Goal: Task Accomplishment & Management: Use online tool/utility

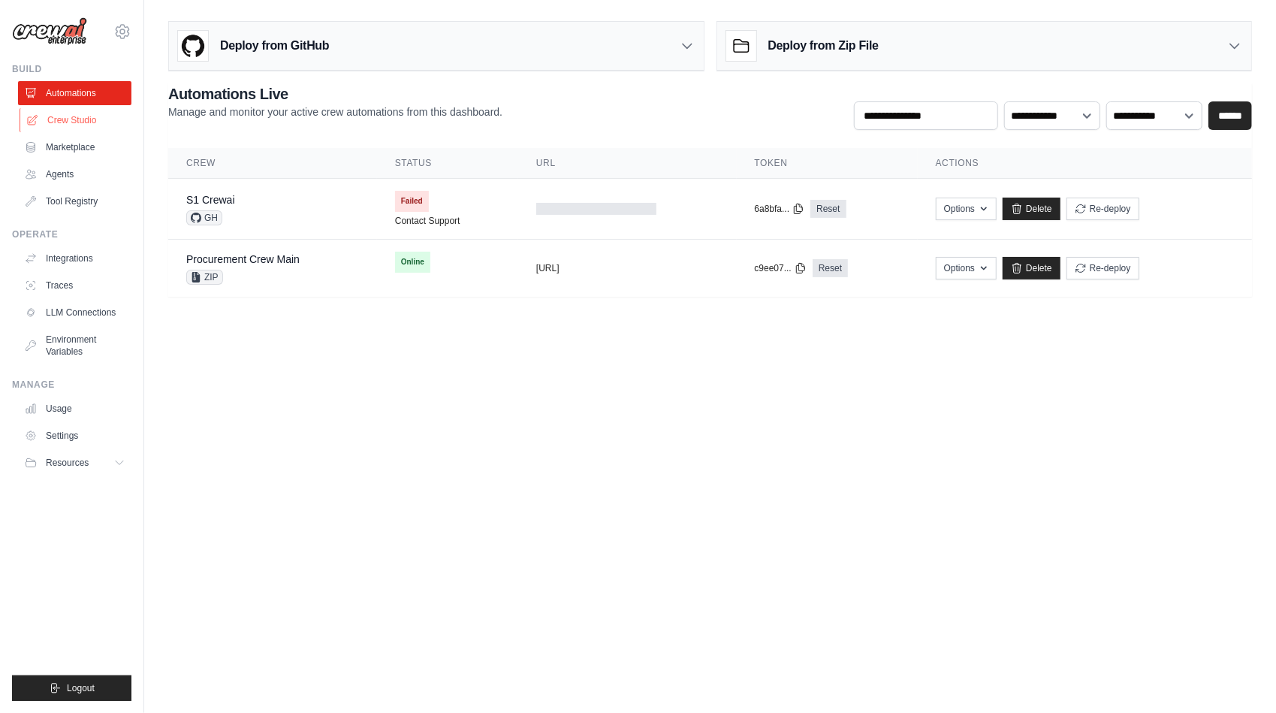
click at [71, 125] on link "Crew Studio" at bounding box center [76, 120] width 113 height 24
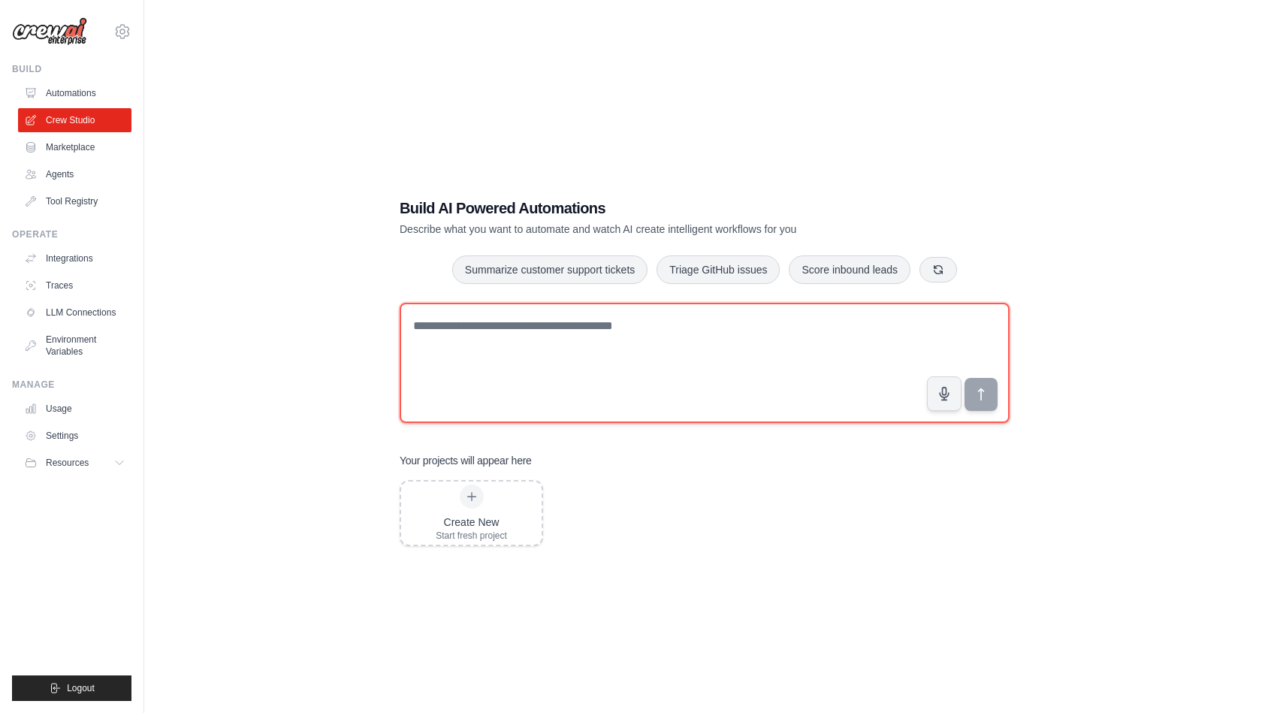
click at [536, 353] on textarea at bounding box center [705, 363] width 610 height 120
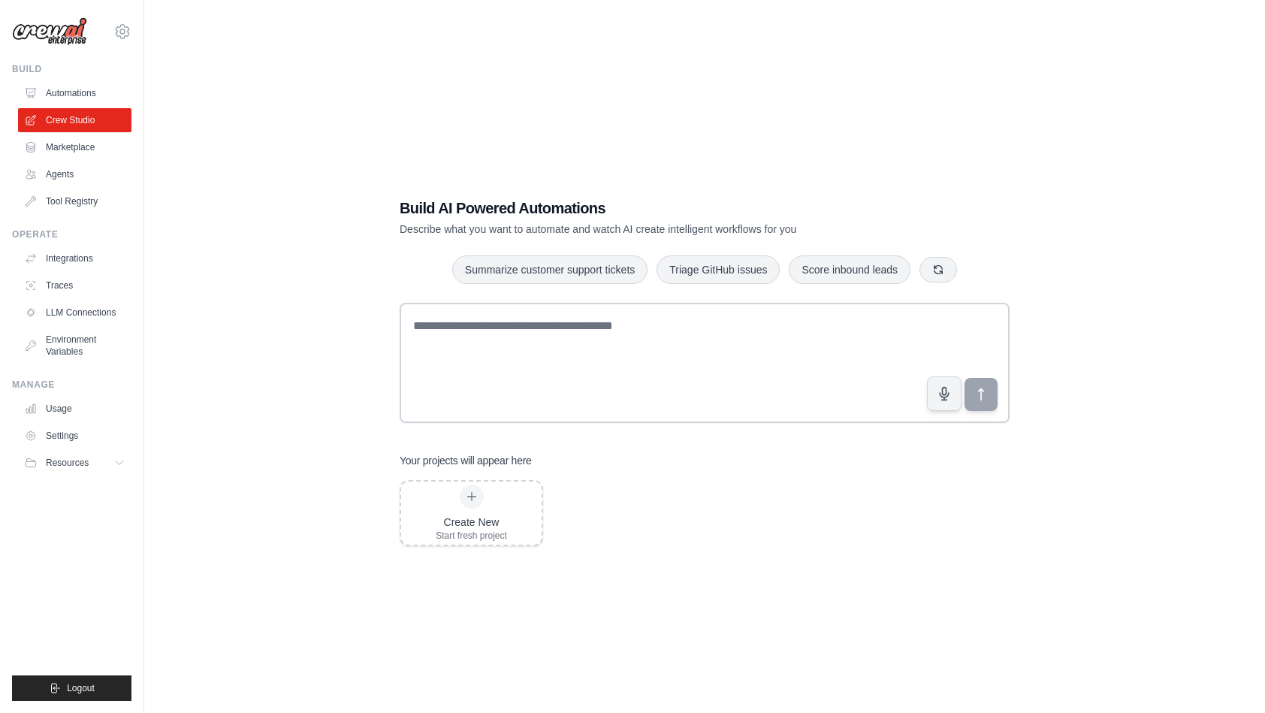
click at [351, 329] on div "Build AI Powered Automations Describe what you want to automate and watch AI cr…" at bounding box center [704, 371] width 1072 height 713
click at [344, 369] on div "Build AI Powered Automations Describe what you want to automate and watch AI cr…" at bounding box center [704, 371] width 1072 height 713
drag, startPoint x: 531, startPoint y: 463, endPoint x: 390, endPoint y: 460, distance: 140.4
click at [390, 460] on div "Build AI Powered Automations Describe what you want to automate and watch AI cr…" at bounding box center [704, 371] width 646 height 396
drag, startPoint x: 390, startPoint y: 460, endPoint x: 390, endPoint y: 473, distance: 12.8
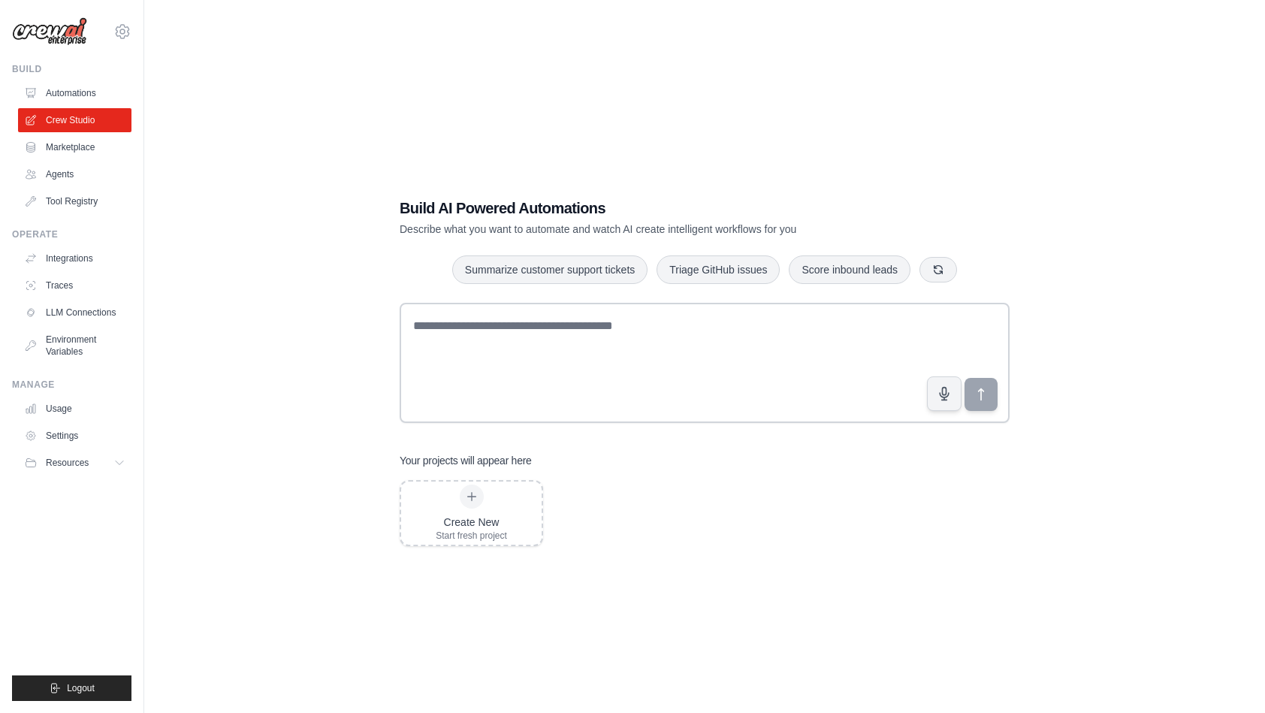
click at [390, 473] on div "Build AI Powered Automations Describe what you want to automate and watch AI cr…" at bounding box center [704, 371] width 646 height 396
drag, startPoint x: 396, startPoint y: 460, endPoint x: 533, endPoint y: 470, distance: 137.0
click at [533, 470] on div "Build AI Powered Automations Describe what you want to automate and watch AI cr…" at bounding box center [704, 371] width 646 height 396
drag, startPoint x: 533, startPoint y: 470, endPoint x: 557, endPoint y: 464, distance: 24.8
click at [557, 464] on div "Your projects will appear here" at bounding box center [705, 460] width 610 height 15
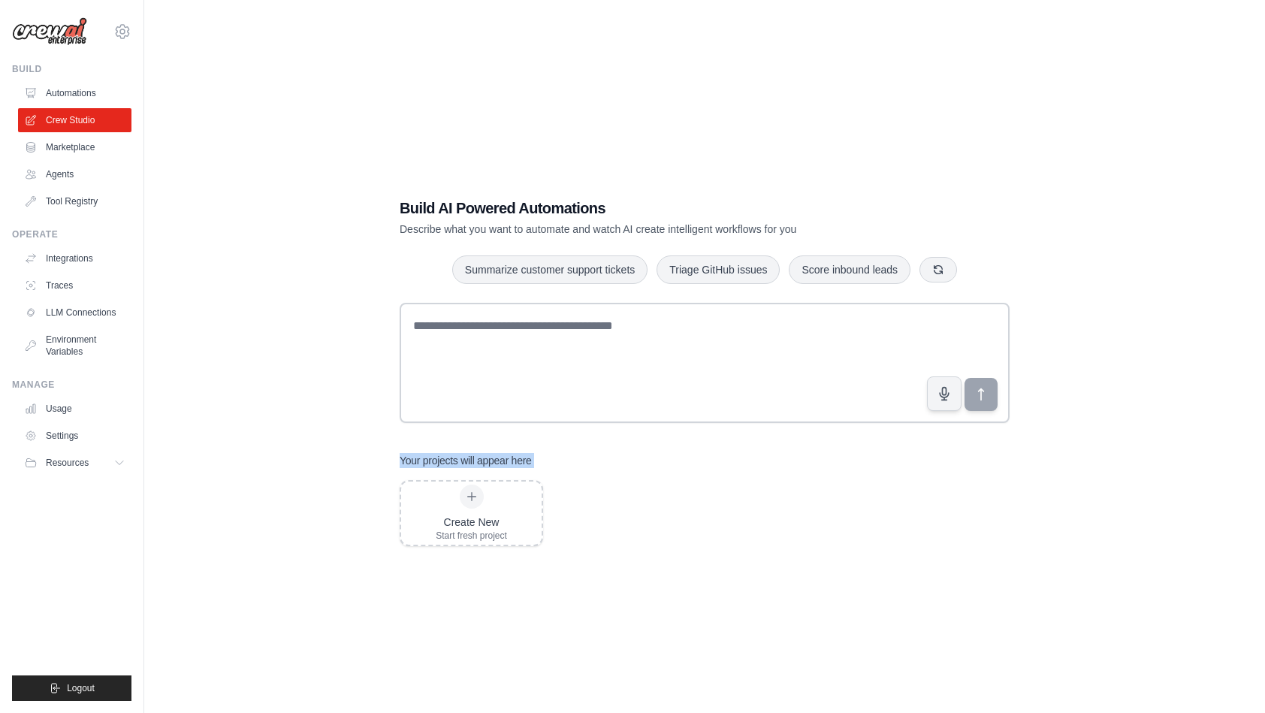
click at [551, 463] on div "Your projects will appear here" at bounding box center [705, 460] width 610 height 15
drag, startPoint x: 547, startPoint y: 460, endPoint x: 400, endPoint y: 463, distance: 147.2
click at [400, 463] on div "Your projects will appear here" at bounding box center [705, 460] width 610 height 15
drag, startPoint x: 400, startPoint y: 463, endPoint x: 393, endPoint y: 466, distance: 7.7
click at [391, 470] on div "Build AI Powered Automations Describe what you want to automate and watch AI cr…" at bounding box center [704, 371] width 646 height 396
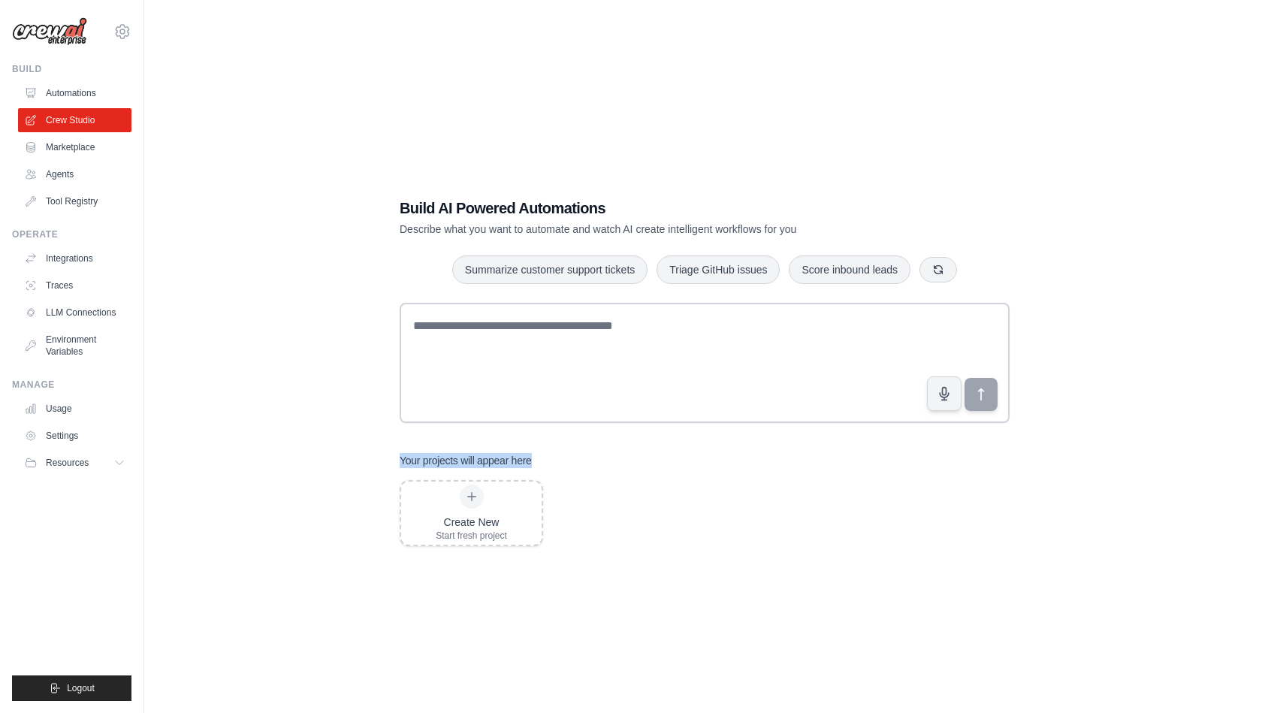
drag, startPoint x: 396, startPoint y: 463, endPoint x: 535, endPoint y: 466, distance: 138.2
click at [535, 466] on div "Build AI Powered Automations Describe what you want to automate and watch AI cr…" at bounding box center [704, 371] width 646 height 396
drag, startPoint x: 535, startPoint y: 466, endPoint x: 679, endPoint y: 486, distance: 145.6
click at [679, 486] on div "Create New Start fresh project" at bounding box center [705, 513] width 610 height 66
